Goal: Task Accomplishment & Management: Complete application form

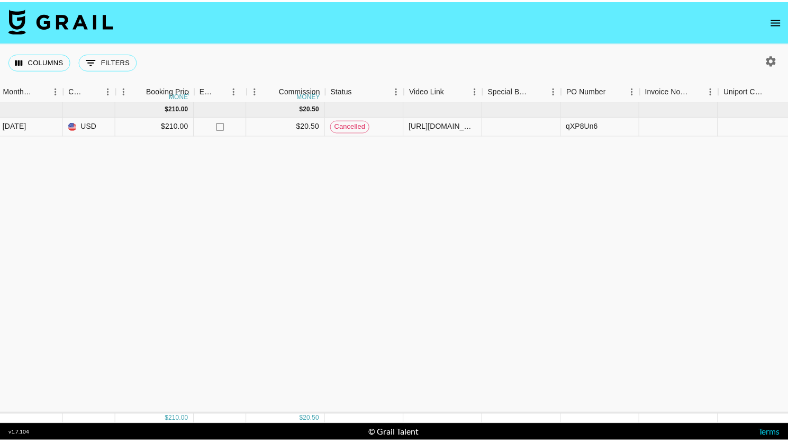
scroll to position [0, 593]
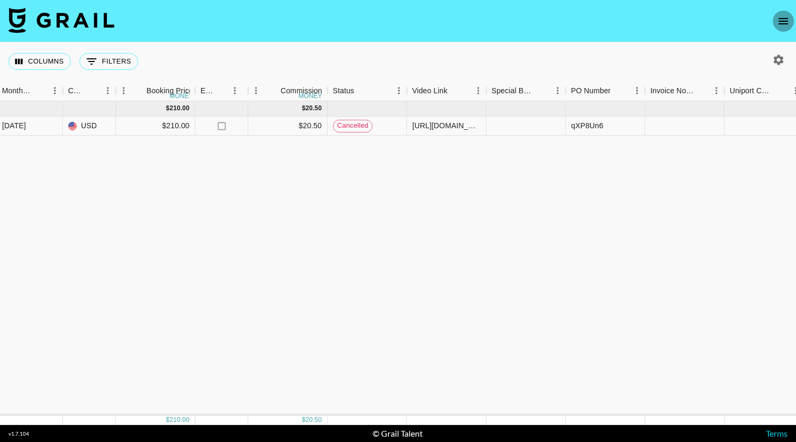
click at [397, 17] on icon "open drawer" at bounding box center [783, 21] width 13 height 13
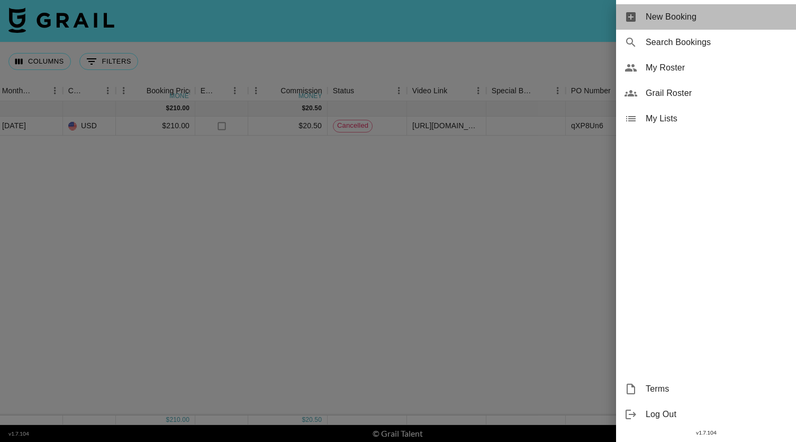
click at [397, 24] on div "New Booking" at bounding box center [706, 16] width 180 height 25
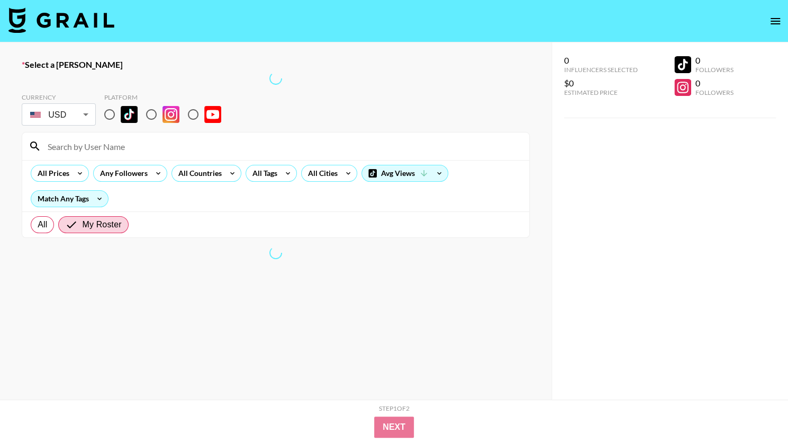
click at [152, 115] on input "radio" at bounding box center [151, 114] width 22 height 22
radio input "true"
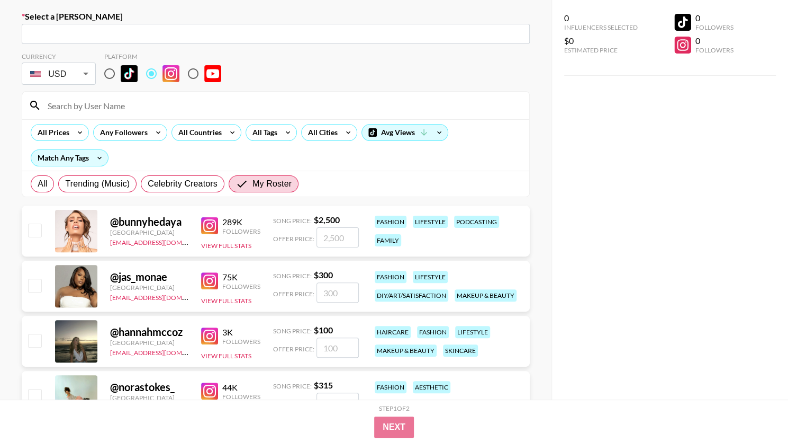
scroll to position [49, 0]
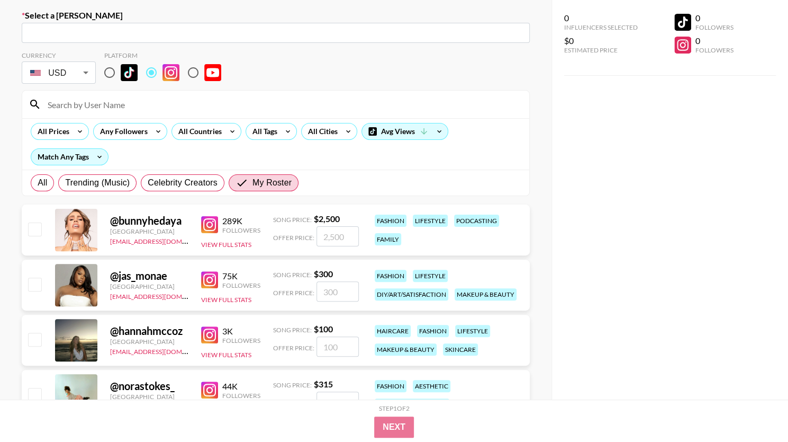
click at [208, 42] on div "​" at bounding box center [276, 33] width 508 height 20
click at [215, 29] on input "text" at bounding box center [276, 33] width 496 height 12
type input "emilia@creedmedia.com: Emilia Lindén -- Creed Media -- BOT3nW4286guP7hDe3mgRgTU…"
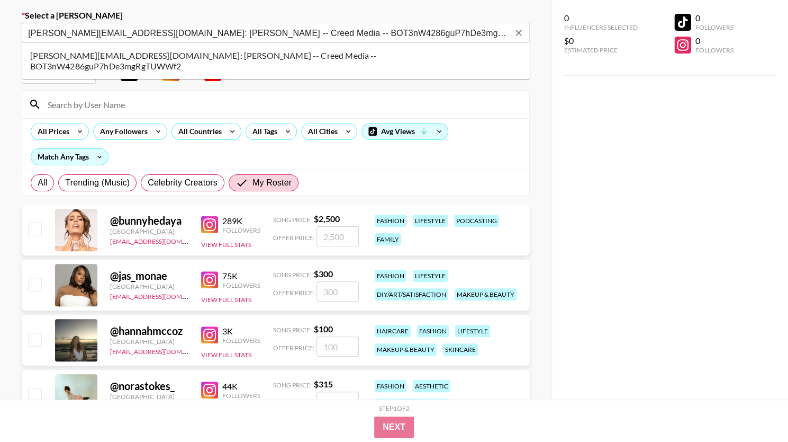
click at [178, 55] on li "emilia@creedmedia.com: Emilia Lindén -- Creed Media -- BOT3nW4286guP7hDe3mgRgTU…" at bounding box center [276, 61] width 508 height 28
select select "Song"
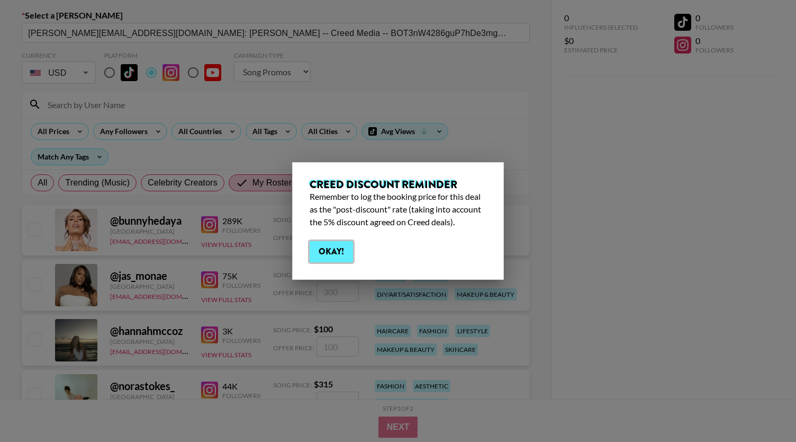
click at [343, 253] on button "Okay!" at bounding box center [331, 251] width 43 height 21
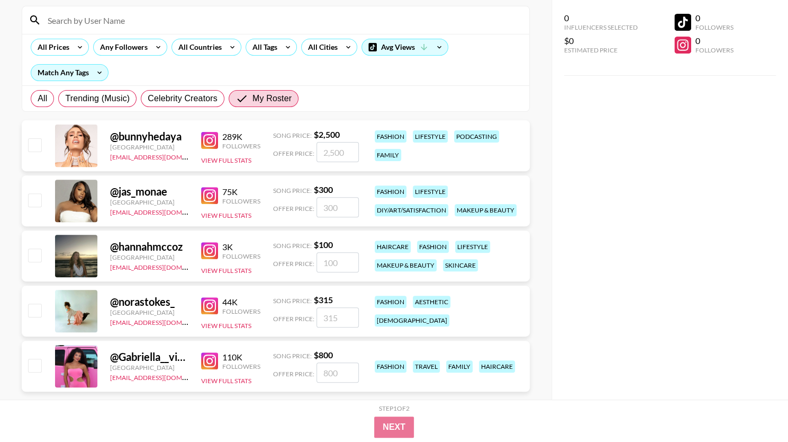
scroll to position [143, 0]
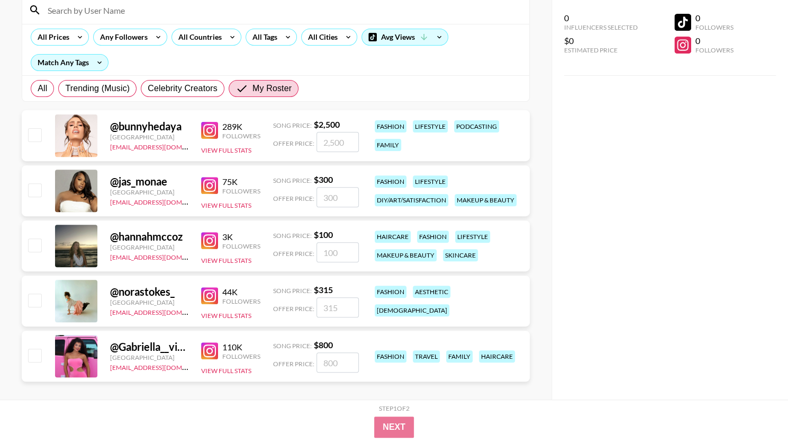
click at [31, 296] on input "checkbox" at bounding box center [34, 299] width 13 height 13
checkbox input "true"
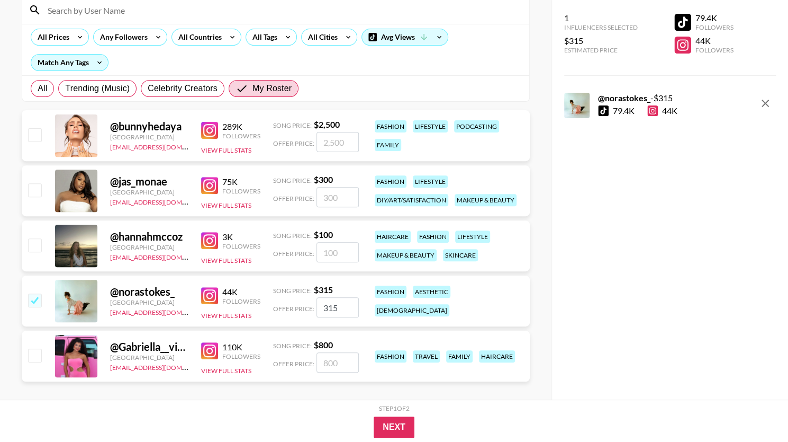
drag, startPoint x: 348, startPoint y: 309, endPoint x: 306, endPoint y: 309, distance: 41.8
click at [306, 309] on div "Offer Price: 315" at bounding box center [316, 307] width 86 height 20
type input "1"
checkbox input "false"
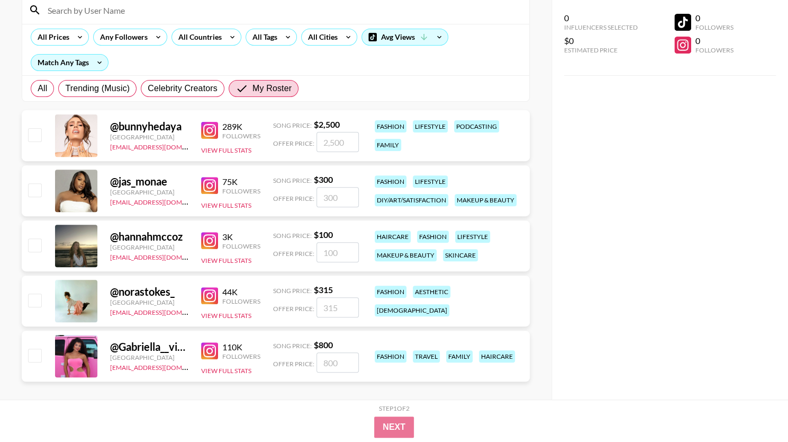
checkbox input "true"
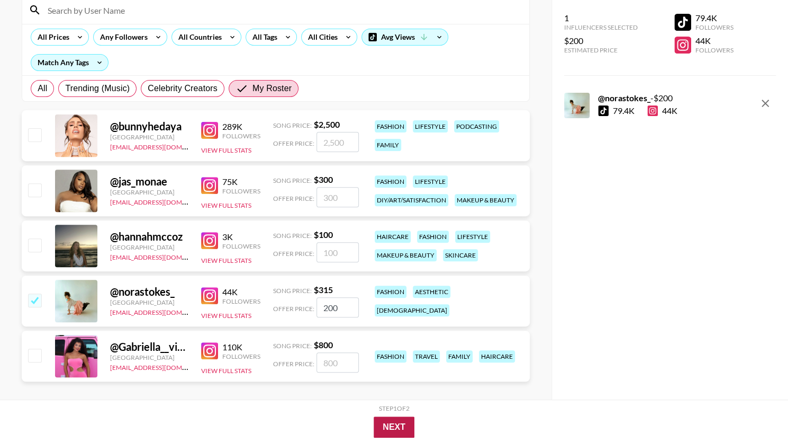
type input "200"
click at [391, 428] on button "Next" at bounding box center [394, 426] width 41 height 21
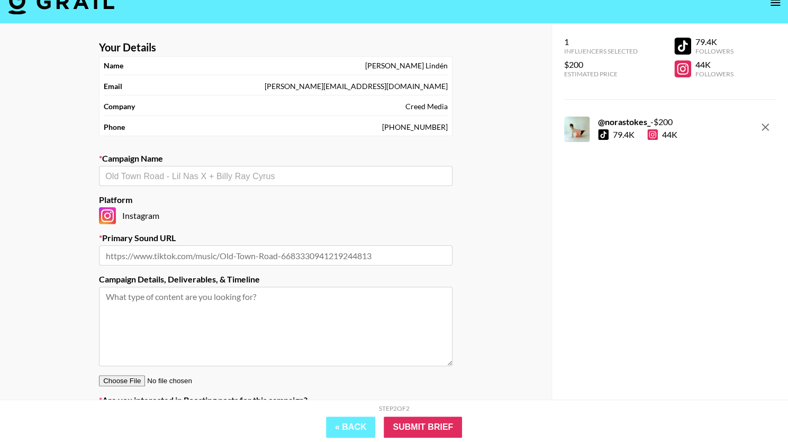
scroll to position [18, 0]
click at [299, 178] on input "text" at bounding box center [275, 176] width 341 height 12
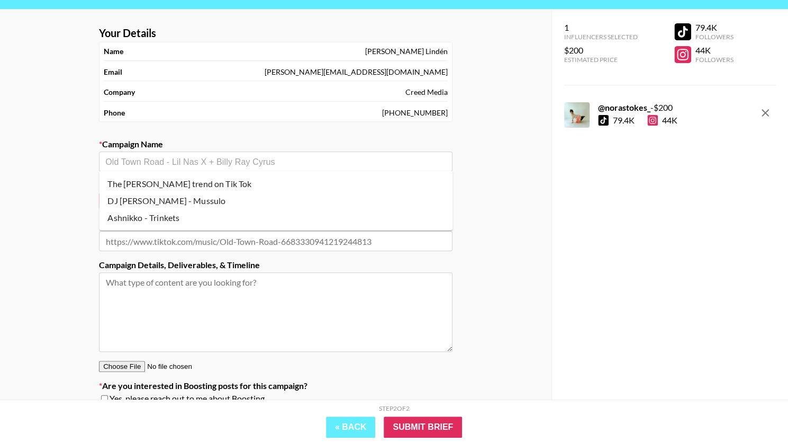
scroll to position [30, 0]
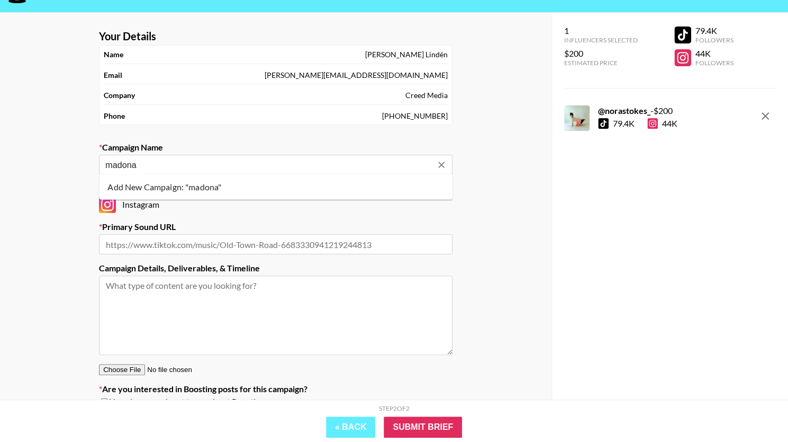
type input "madona"
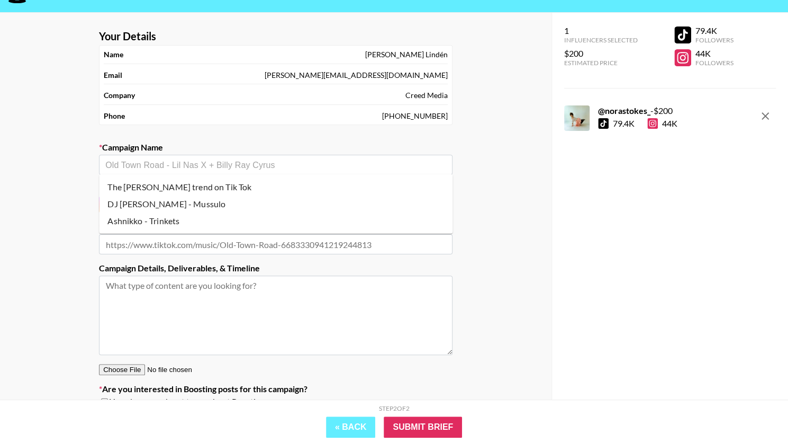
click at [369, 167] on input "text" at bounding box center [275, 165] width 341 height 12
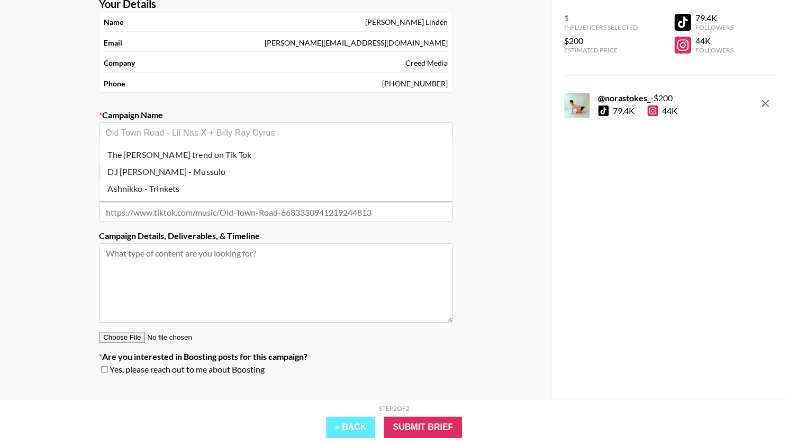
scroll to position [66, 0]
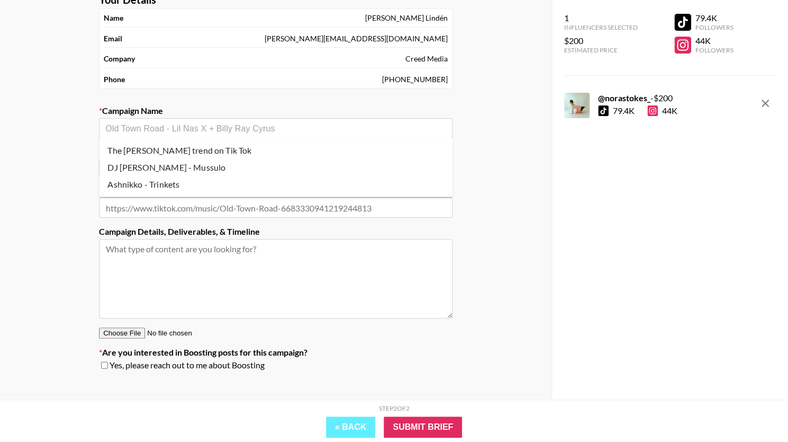
click at [211, 130] on input "text" at bounding box center [275, 128] width 341 height 12
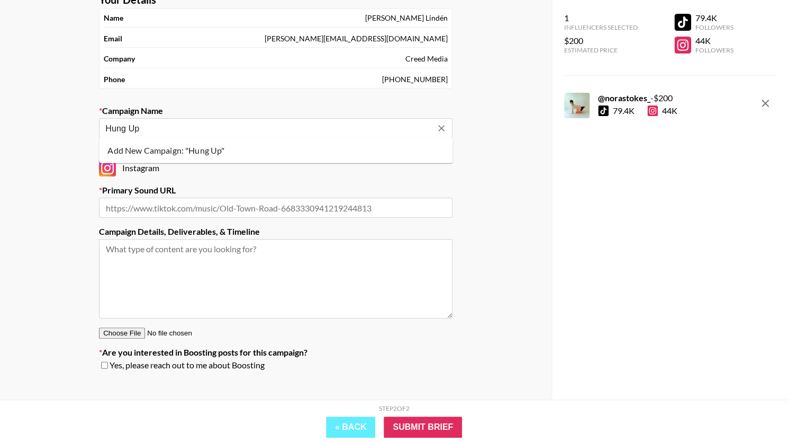
type input "Hung Up"
click at [269, 136] on div "​" at bounding box center [276, 128] width 354 height 20
click at [258, 150] on li "Add New Campaign: "Hung Up - Madona"" at bounding box center [276, 150] width 354 height 17
type input "Hung Up - Madona"
click at [258, 206] on input "text" at bounding box center [276, 207] width 354 height 20
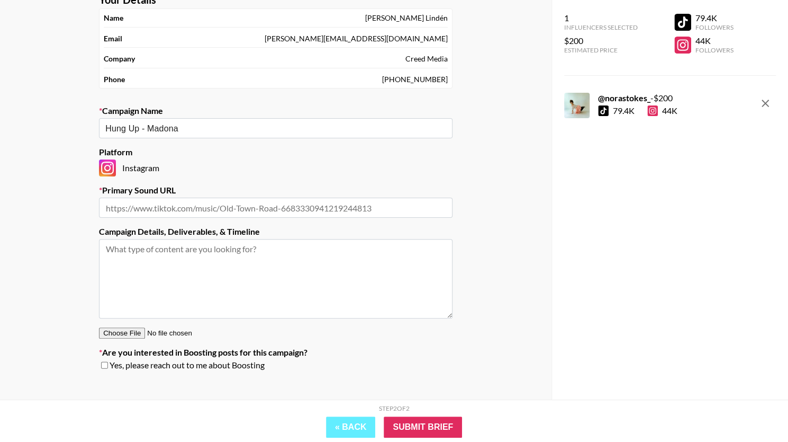
click at [305, 205] on input "text" at bounding box center [276, 207] width 354 height 20
click at [291, 206] on input "text" at bounding box center [276, 207] width 354 height 20
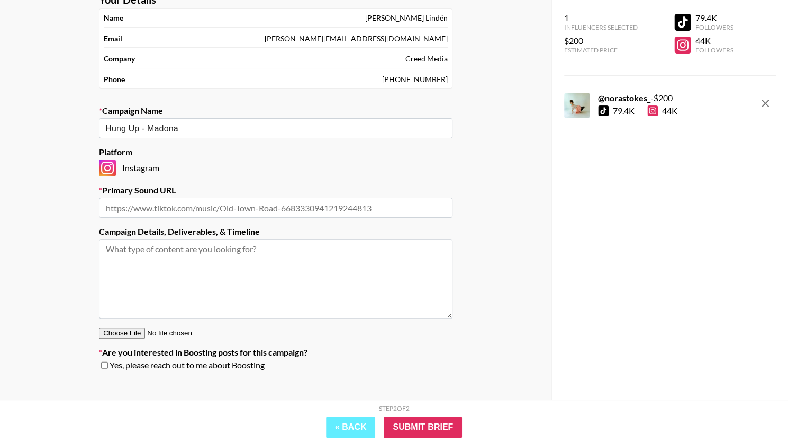
click at [291, 206] on input "text" at bounding box center [276, 207] width 354 height 20
paste input "https://www.instagram.com/reels/audio/582828778858179/"
drag, startPoint x: 291, startPoint y: 206, endPoint x: 341, endPoint y: 264, distance: 76.5
click at [341, 264] on section "Your Details Name Emilia Lindén Email emilia@creedmedia.com Company Creed Media…" at bounding box center [276, 186] width 371 height 402
click at [362, 206] on input "https://www.instagram.com/reels/audio/582828778858179/" at bounding box center [276, 207] width 354 height 20
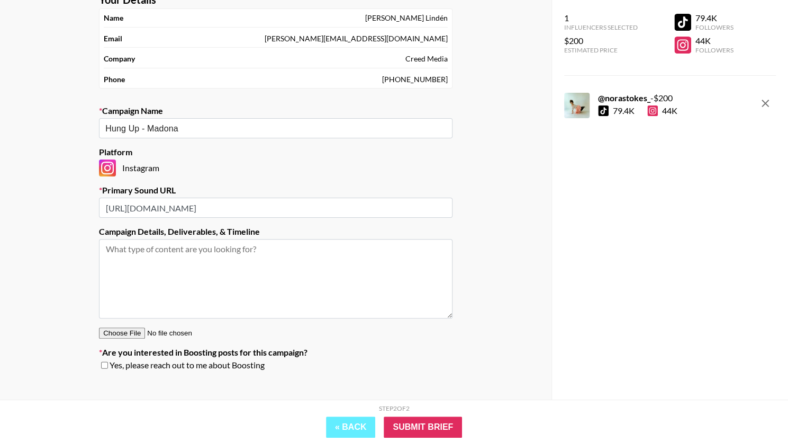
click at [272, 259] on textarea at bounding box center [276, 278] width 354 height 79
click at [341, 208] on input "https://www.instagram.com/reels/audio/582828778858179/" at bounding box center [276, 207] width 354 height 20
paste input "?igsh=MWg4bXRjdGJ6aWI1ag%3D%3D"
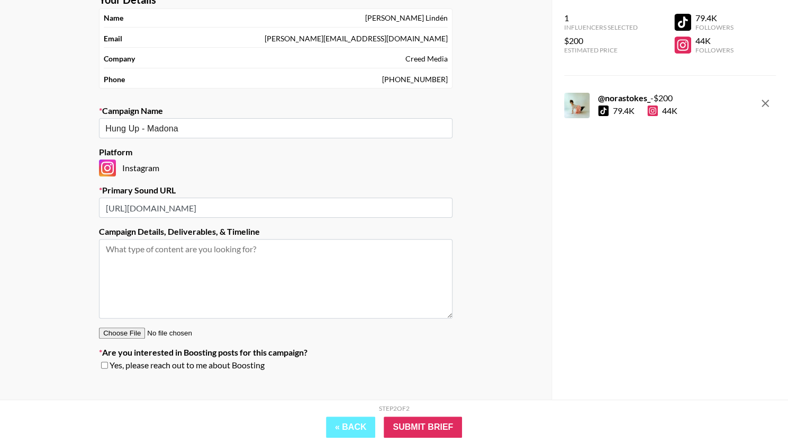
scroll to position [0, 34]
type input "https://www.instagram.com/reels/audio/582828778858179?igsh=MWg4bXRjdGJ6aWI1ag%3…"
click at [345, 214] on input "https://www.instagram.com/reels/audio/582828778858179?igsh=MWg4bXRjdGJ6aWI1ag%3…" at bounding box center [276, 207] width 354 height 20
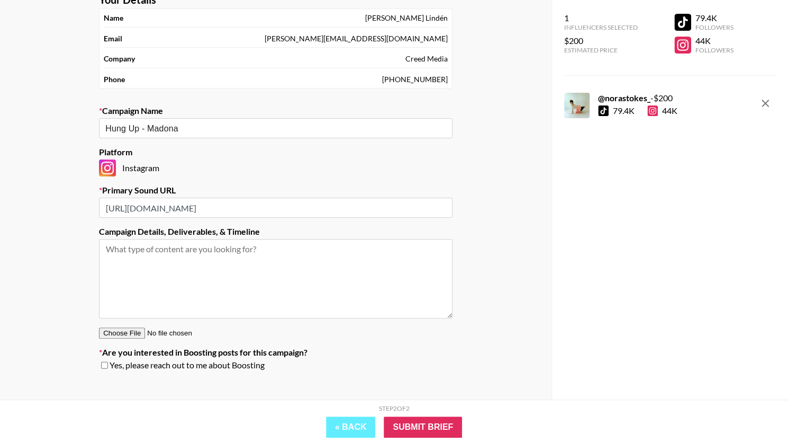
click at [345, 214] on input "https://www.instagram.com/reels/audio/582828778858179?igsh=MWg4bXRjdGJ6aWI1ag%3…" at bounding box center [276, 207] width 354 height 20
click at [308, 282] on textarea at bounding box center [276, 278] width 354 height 79
paste textarea "Concept 2: Madonna Nostalgia & Style Tribute (for creators - feel free to open …"
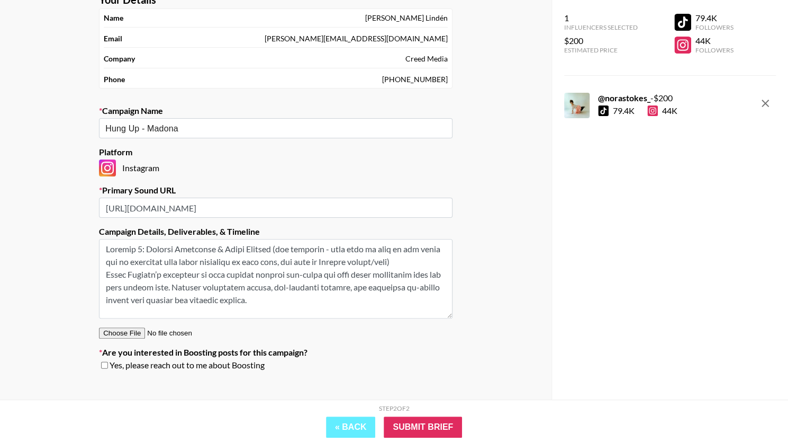
scroll to position [330, 0]
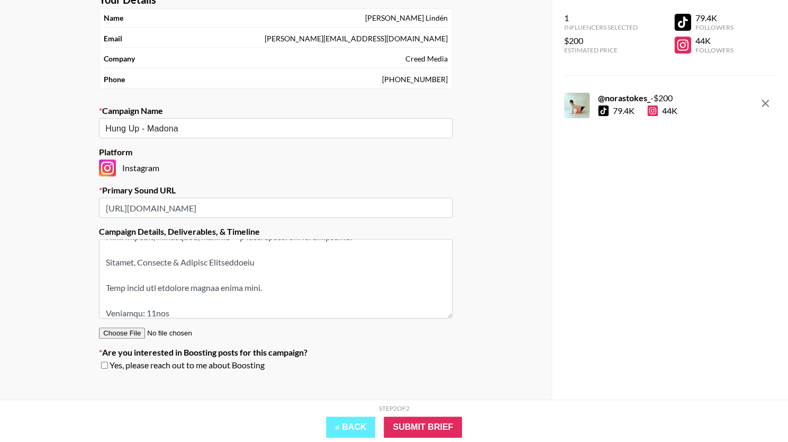
type textarea "Concept 2: Madonna Nostalgia & Style Tribute (for creators - feel free to open …"
click at [106, 366] on input "checkbox" at bounding box center [104, 364] width 7 height 7
checkbox input "true"
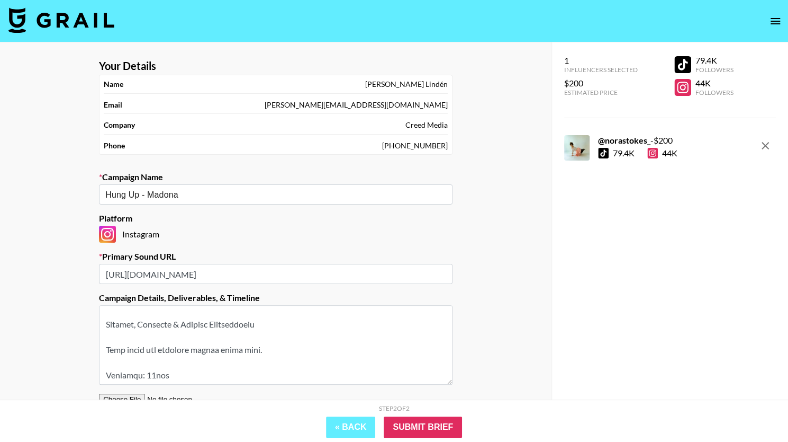
scroll to position [78, 0]
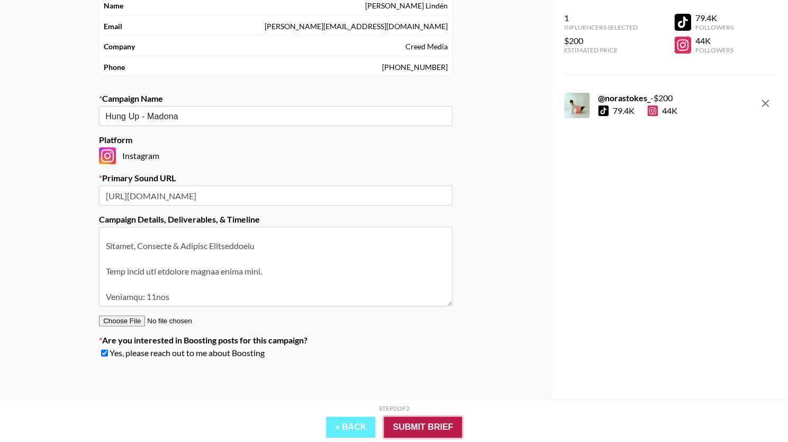
click at [397, 424] on input "Submit Brief" at bounding box center [423, 426] width 78 height 21
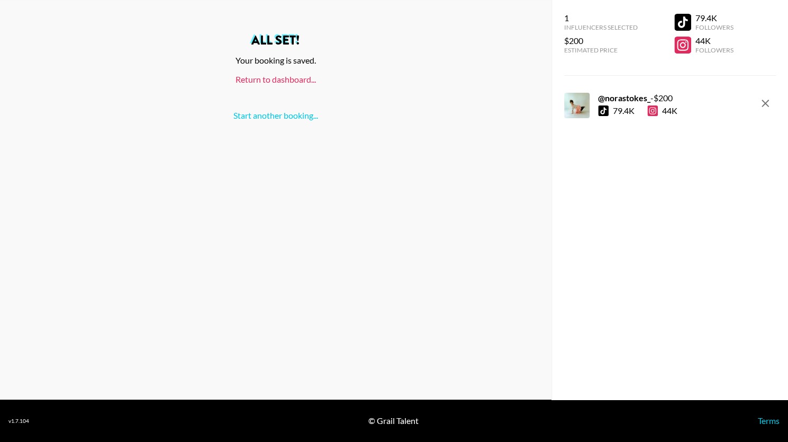
click at [301, 82] on link "Return to dashboard..." at bounding box center [276, 79] width 80 height 10
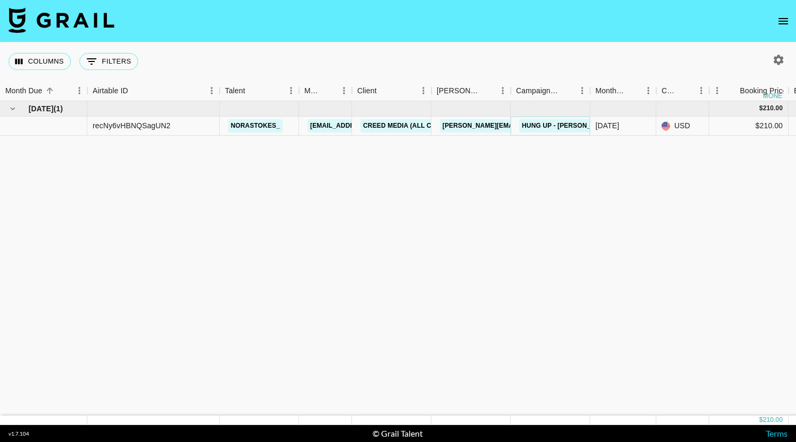
click at [552, 127] on link "Hung Up - [PERSON_NAME]" at bounding box center [566, 125] width 95 height 13
click at [534, 124] on link "Hung Up - [PERSON_NAME]" at bounding box center [566, 125] width 95 height 13
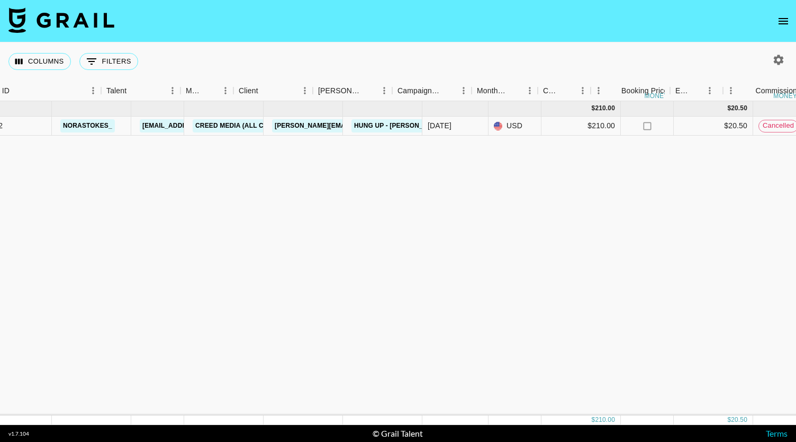
scroll to position [0, 95]
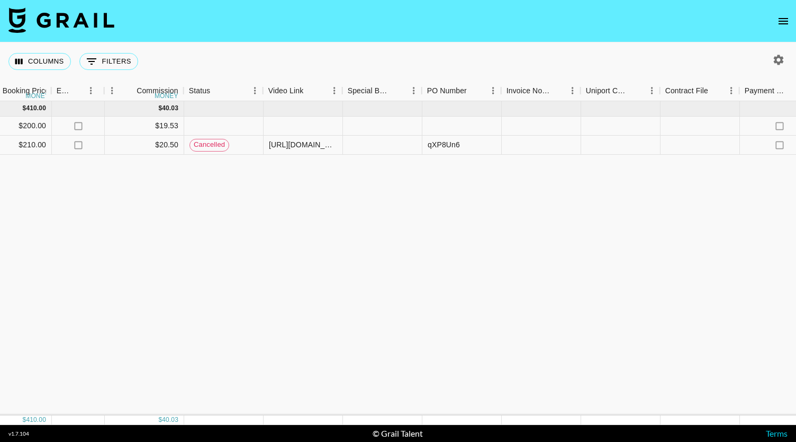
scroll to position [0, 738]
click at [316, 143] on div "[URL][DOMAIN_NAME]" at bounding box center [301, 144] width 68 height 11
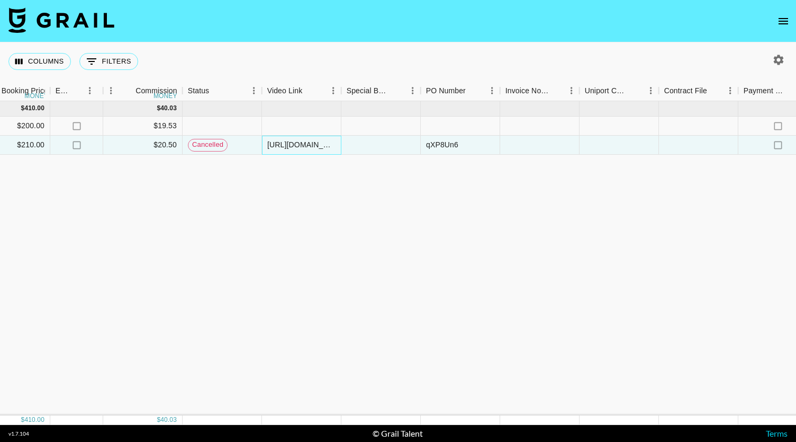
click at [316, 143] on div "[URL][DOMAIN_NAME]" at bounding box center [301, 144] width 68 height 11
click at [312, 123] on div at bounding box center [301, 125] width 79 height 19
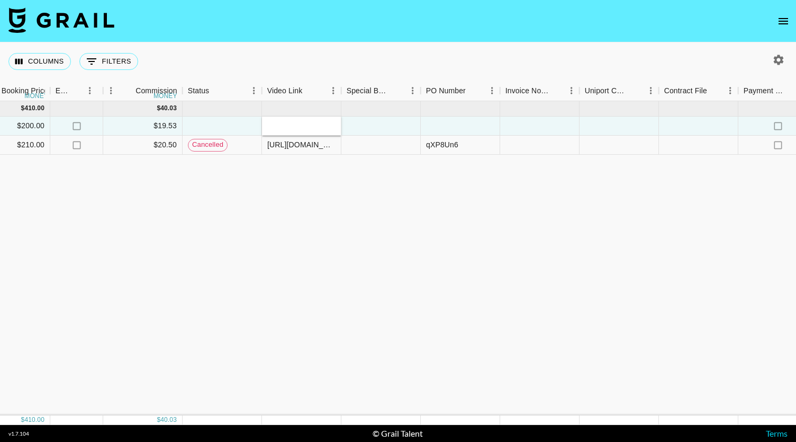
click at [312, 123] on input "text" at bounding box center [302, 125] width 78 height 8
type input "[URL][DOMAIN_NAME]"
click at [435, 143] on div "qXP8Un6" at bounding box center [442, 144] width 32 height 11
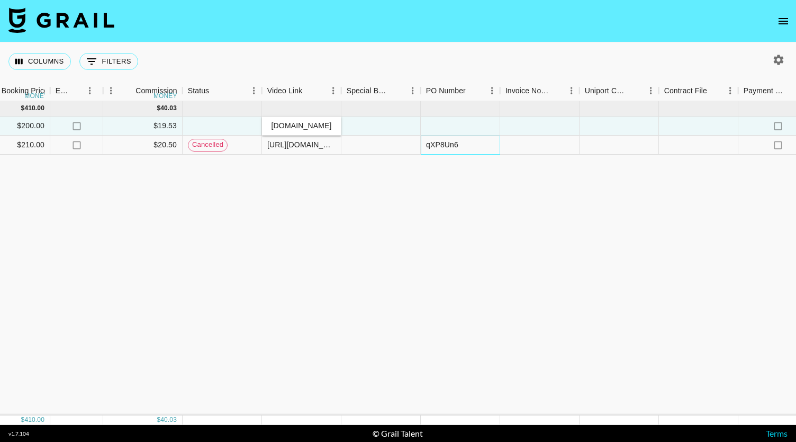
scroll to position [0, 0]
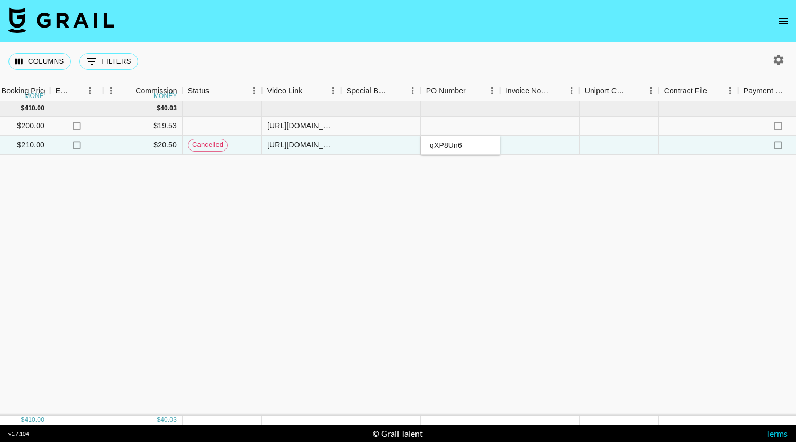
click at [435, 143] on input "qXP8Un6" at bounding box center [460, 145] width 78 height 8
click at [447, 127] on div at bounding box center [460, 125] width 79 height 19
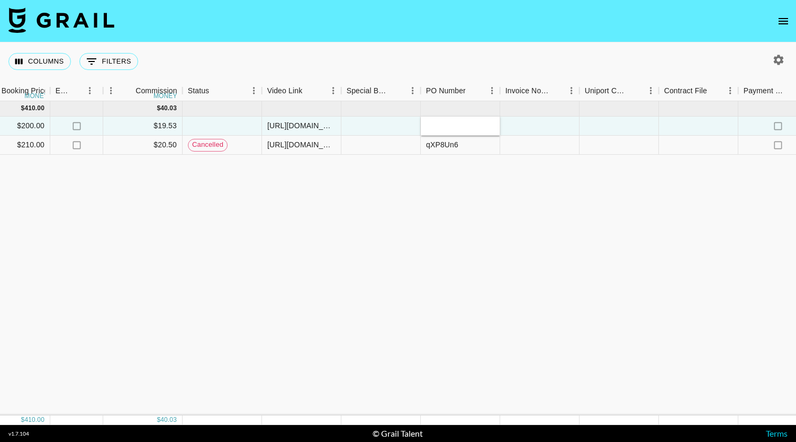
click at [447, 127] on input "text" at bounding box center [460, 126] width 78 height 8
type input "qXP8Un6"
click at [417, 218] on div "[DATE] ( 2 ) $ 410.00 $ 40.03 norastokes_ [EMAIL_ADDRESS][DOMAIN_NAME] Creed Me…" at bounding box center [141, 258] width 1758 height 314
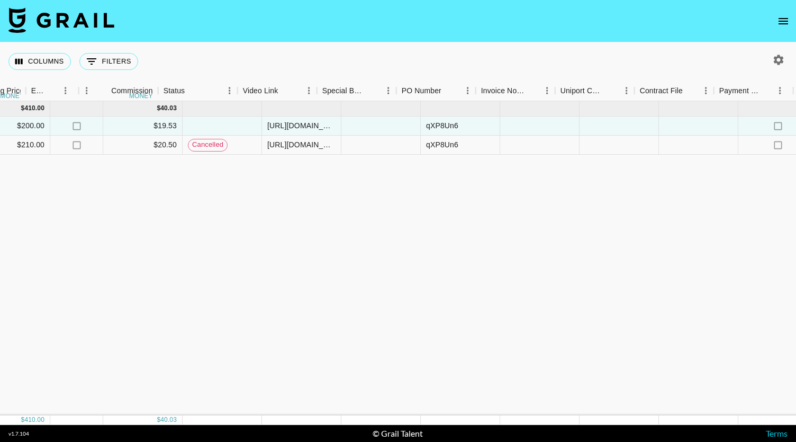
scroll to position [0, 961]
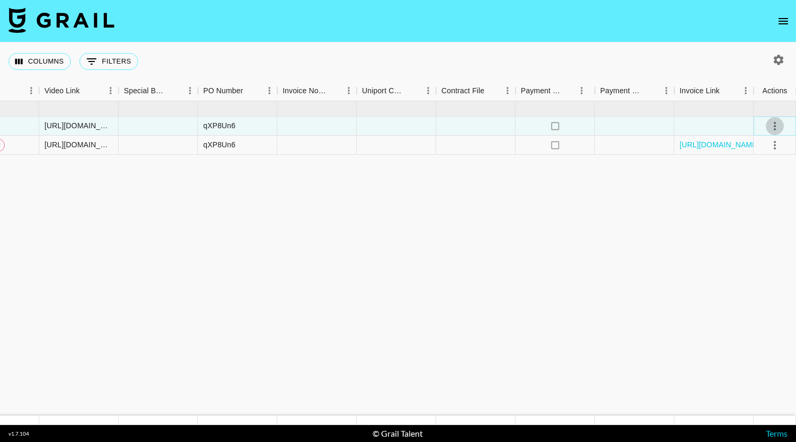
click at [778, 131] on icon "select merge strategy" at bounding box center [775, 126] width 13 height 13
click at [753, 225] on div "Approve" at bounding box center [752, 225] width 32 height 13
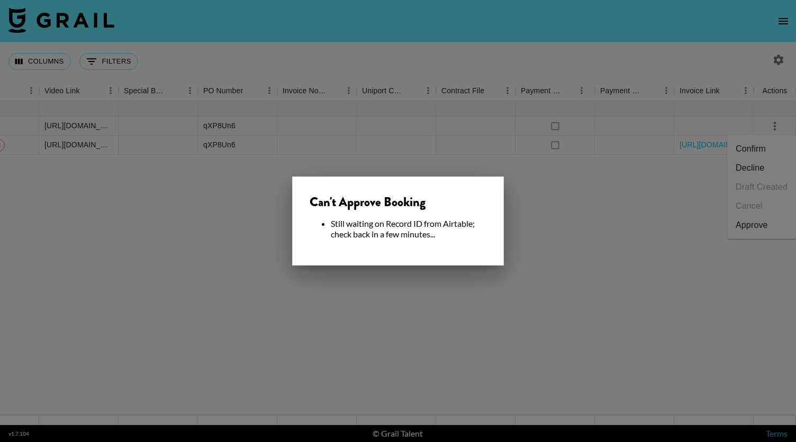
click at [470, 274] on div at bounding box center [398, 221] width 796 height 442
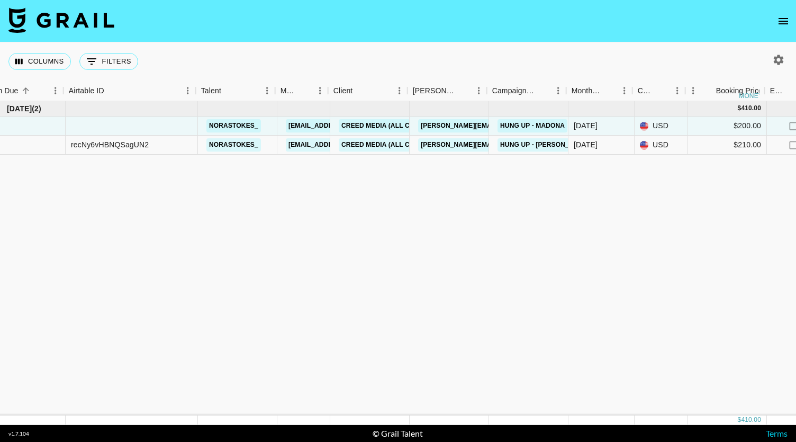
scroll to position [0, 0]
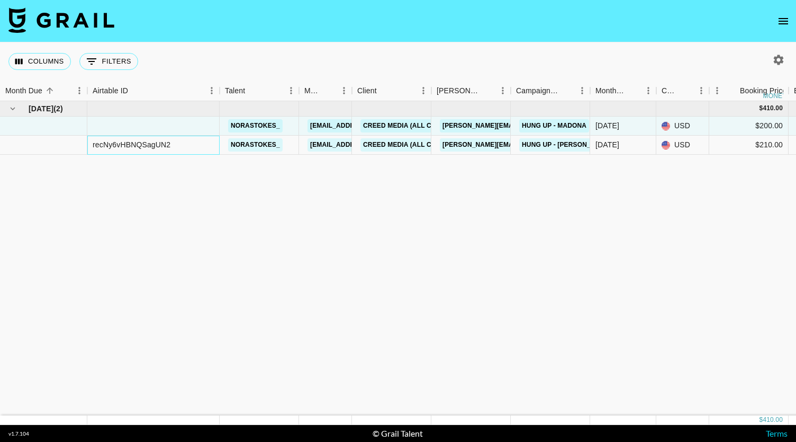
click at [141, 141] on div "recNy6vHBNQSagUN2" at bounding box center [132, 144] width 78 height 11
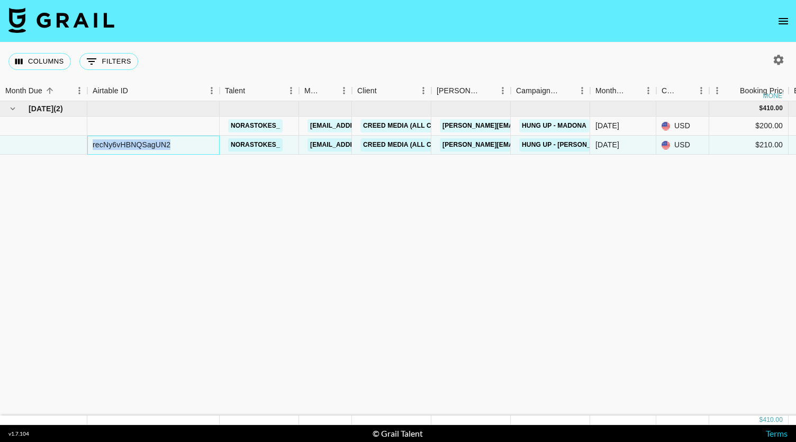
click at [141, 141] on div "recNy6vHBNQSagUN2" at bounding box center [132, 144] width 78 height 11
copy div "recNy6vHBNQSagUN2"
click at [152, 117] on div at bounding box center [153, 125] width 132 height 19
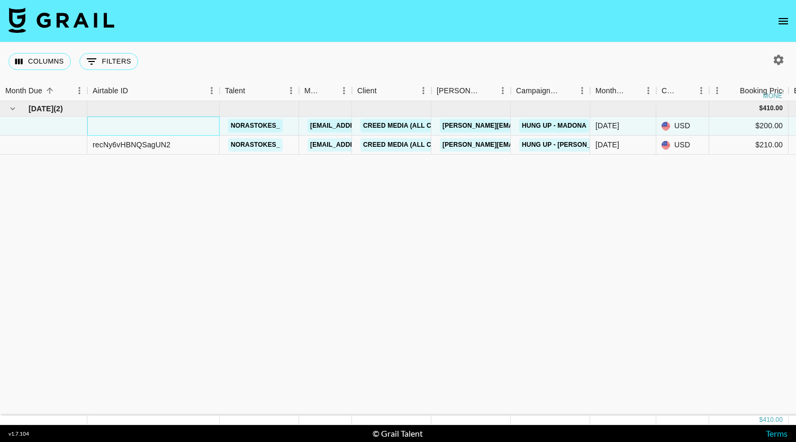
click at [147, 122] on div at bounding box center [153, 125] width 132 height 19
click at [131, 133] on div at bounding box center [153, 125] width 132 height 19
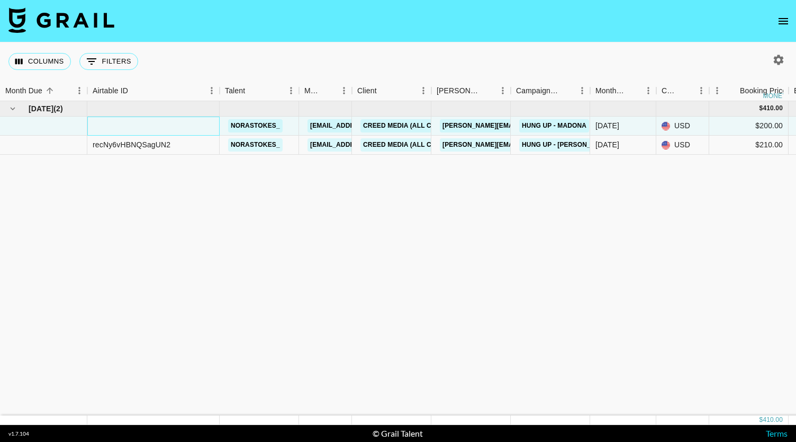
click at [135, 132] on div at bounding box center [153, 125] width 132 height 19
click at [160, 125] on div at bounding box center [153, 125] width 132 height 19
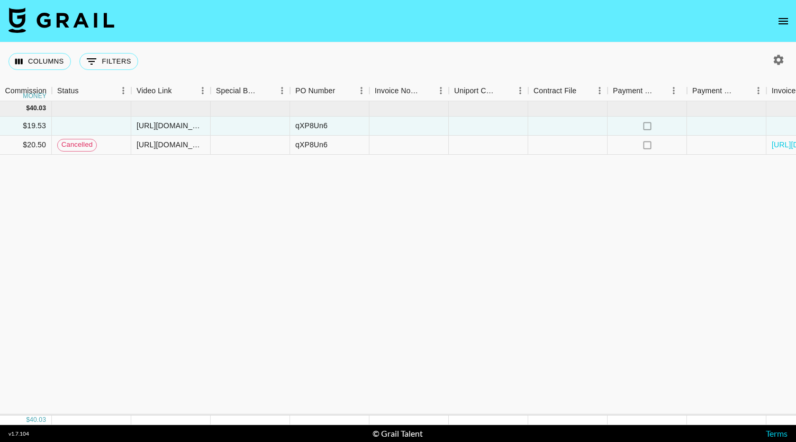
scroll to position [0, 961]
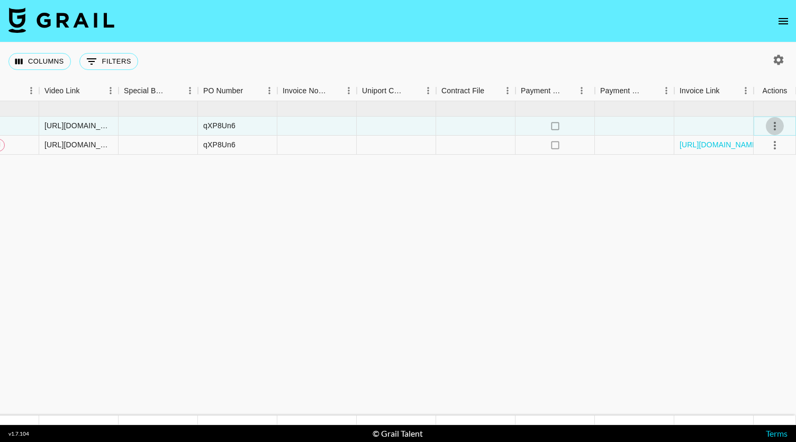
click at [772, 126] on icon "select merge strategy" at bounding box center [775, 126] width 13 height 13
click at [767, 152] on li "Confirm" at bounding box center [761, 148] width 69 height 19
click at [761, 191] on li "Draft Created" at bounding box center [761, 186] width 69 height 19
click at [777, 128] on icon "select merge strategy" at bounding box center [775, 126] width 13 height 13
click at [774, 128] on icon "select merge strategy" at bounding box center [775, 126] width 2 height 8
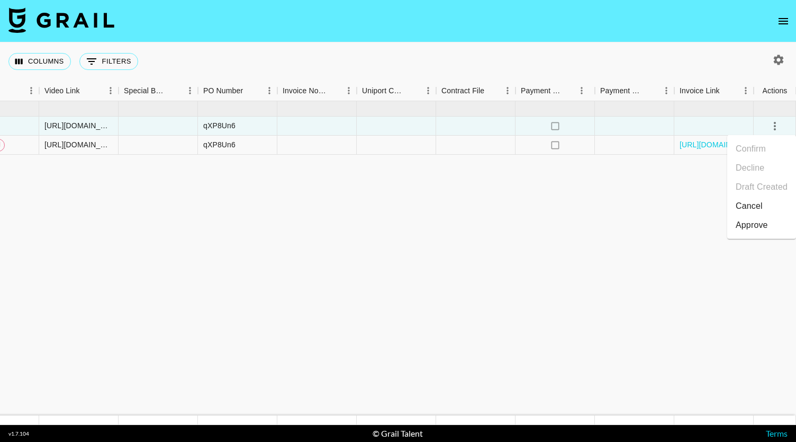
click at [744, 229] on div "Approve" at bounding box center [752, 225] width 32 height 13
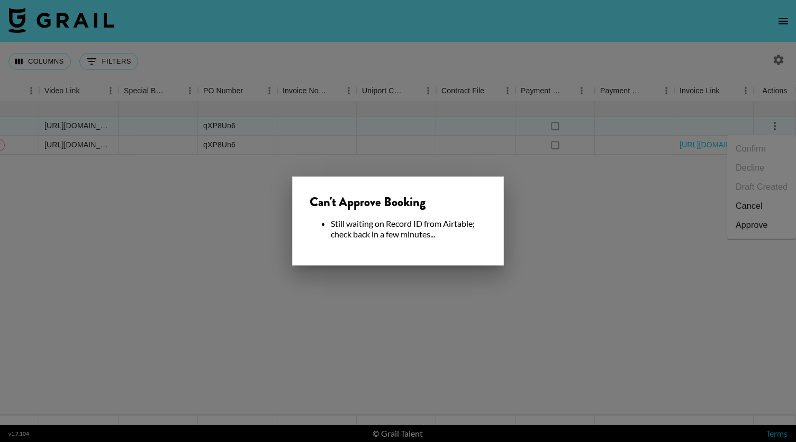
click at [435, 268] on div at bounding box center [398, 221] width 796 height 442
